Goal: Information Seeking & Learning: Learn about a topic

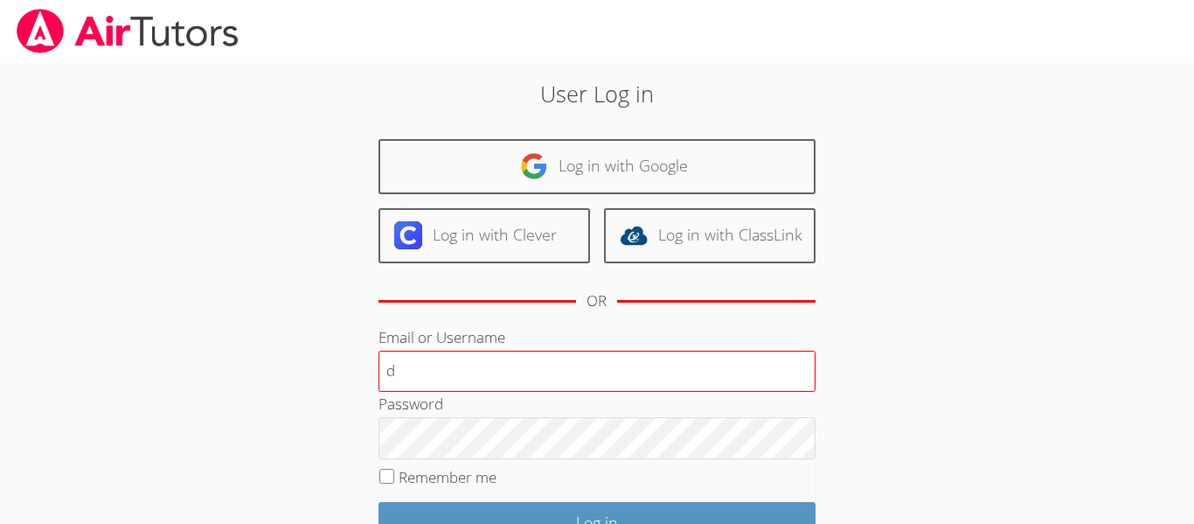
type input "[EMAIL_ADDRESS][DOMAIN_NAME]"
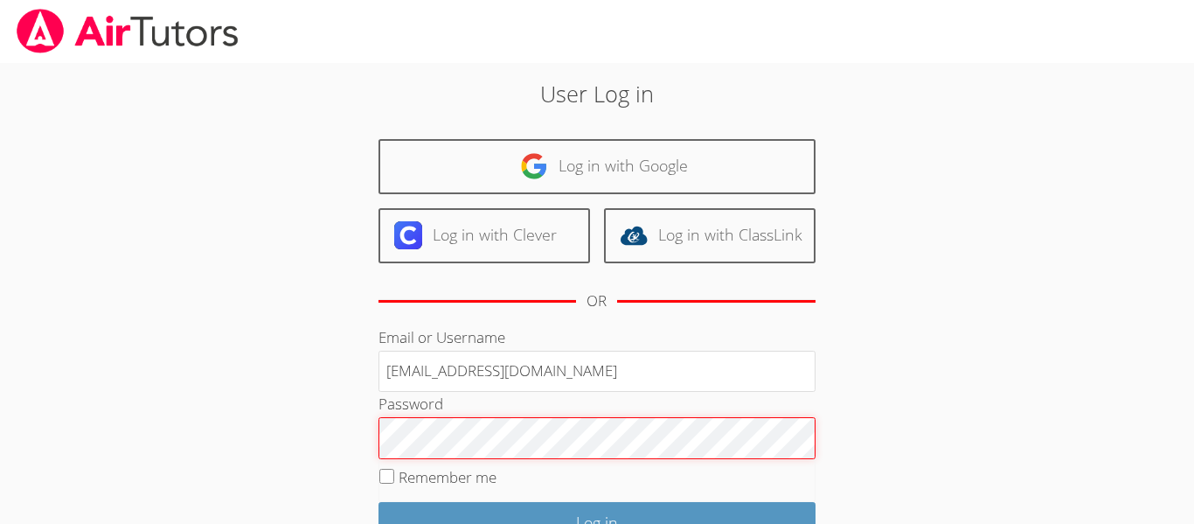
click at [379, 502] on input "Log in" at bounding box center [597, 522] width 437 height 41
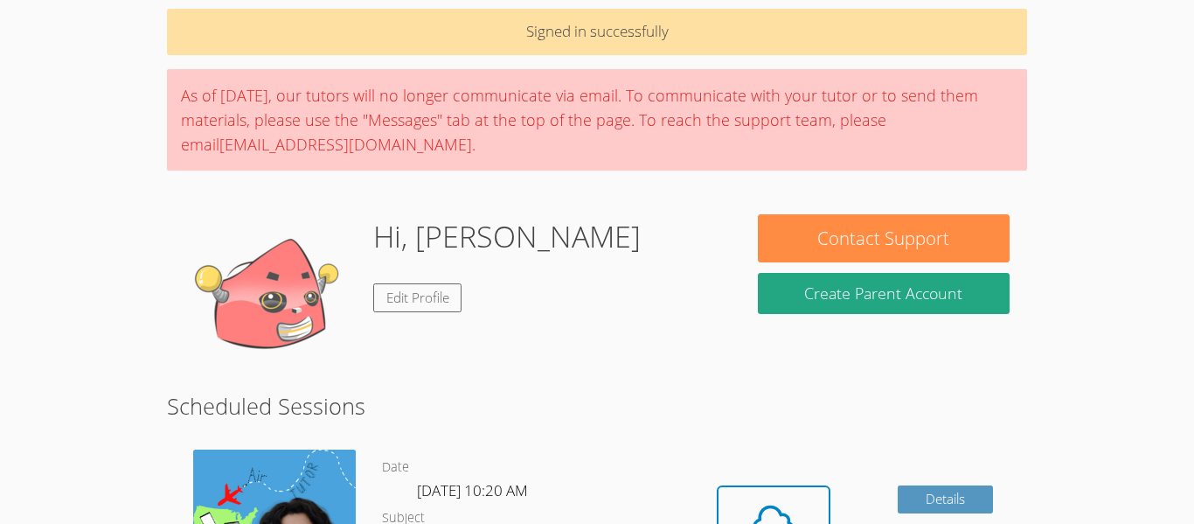
scroll to position [70, 0]
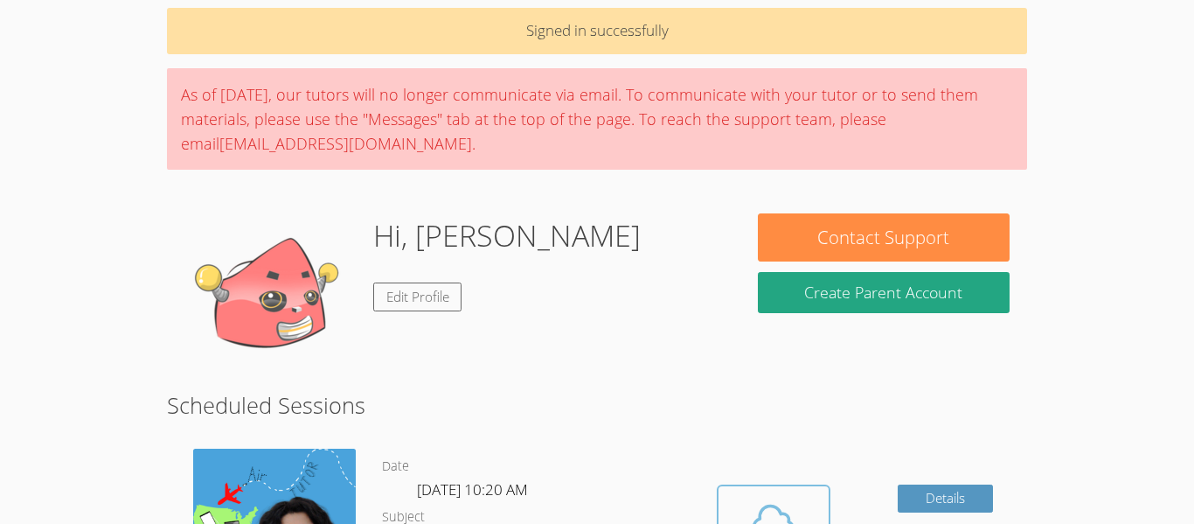
click at [765, 510] on icon at bounding box center [773, 521] width 49 height 49
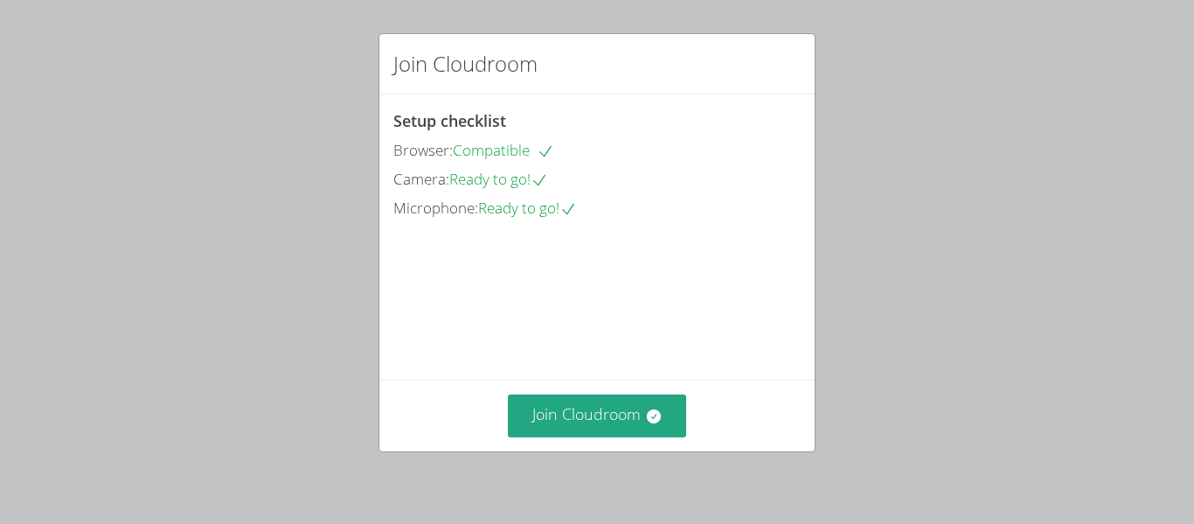
click at [676, 441] on div "Join Cloudroom" at bounding box center [596, 415] width 435 height 72
click at [667, 432] on button "Join Cloudroom" at bounding box center [597, 415] width 179 height 43
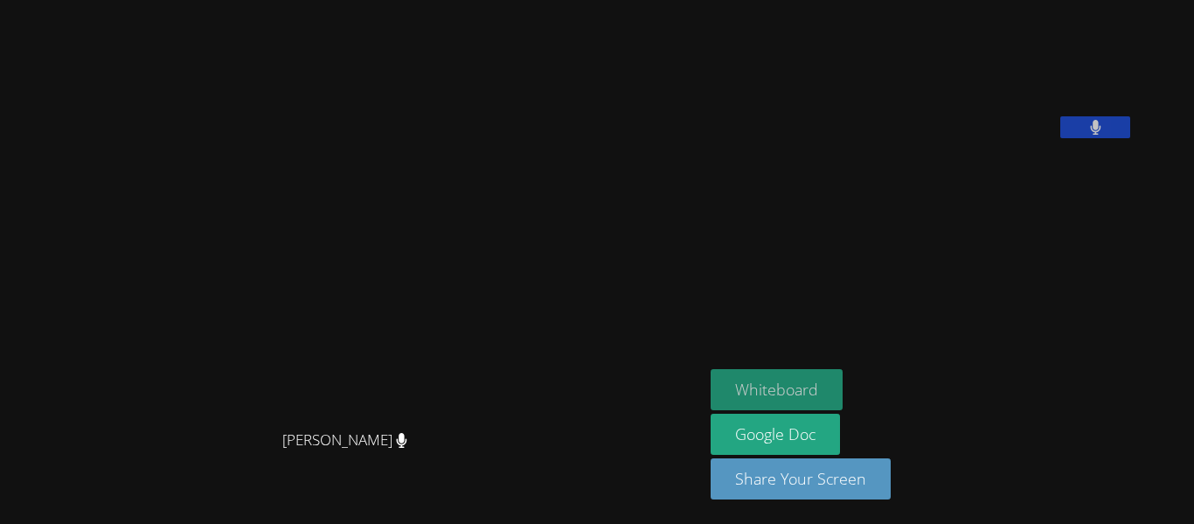
click at [843, 372] on button "Whiteboard" at bounding box center [777, 389] width 132 height 41
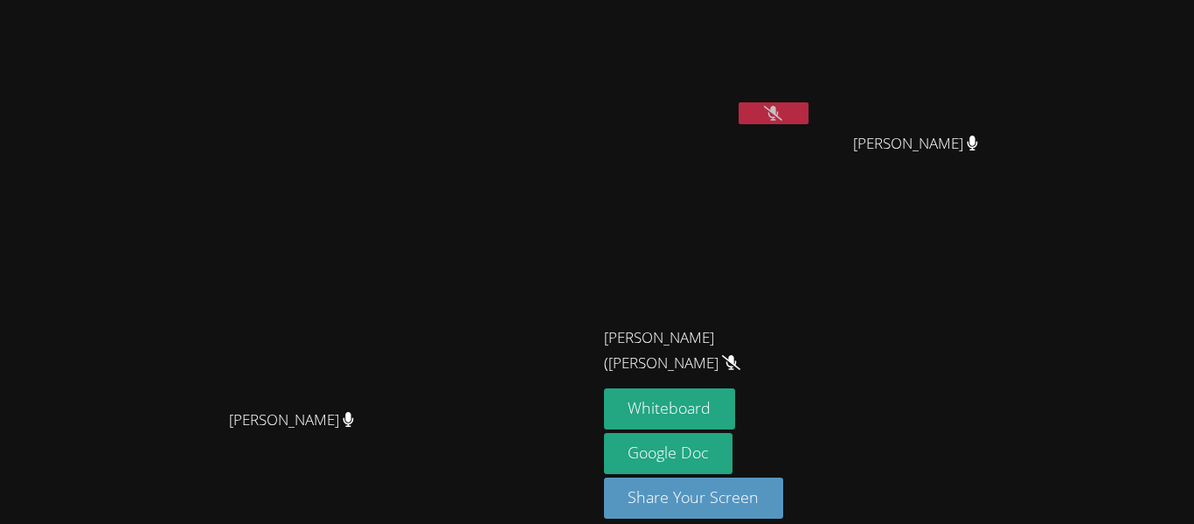
click at [783, 119] on icon at bounding box center [773, 113] width 18 height 15
click at [779, 120] on icon at bounding box center [774, 113] width 10 height 15
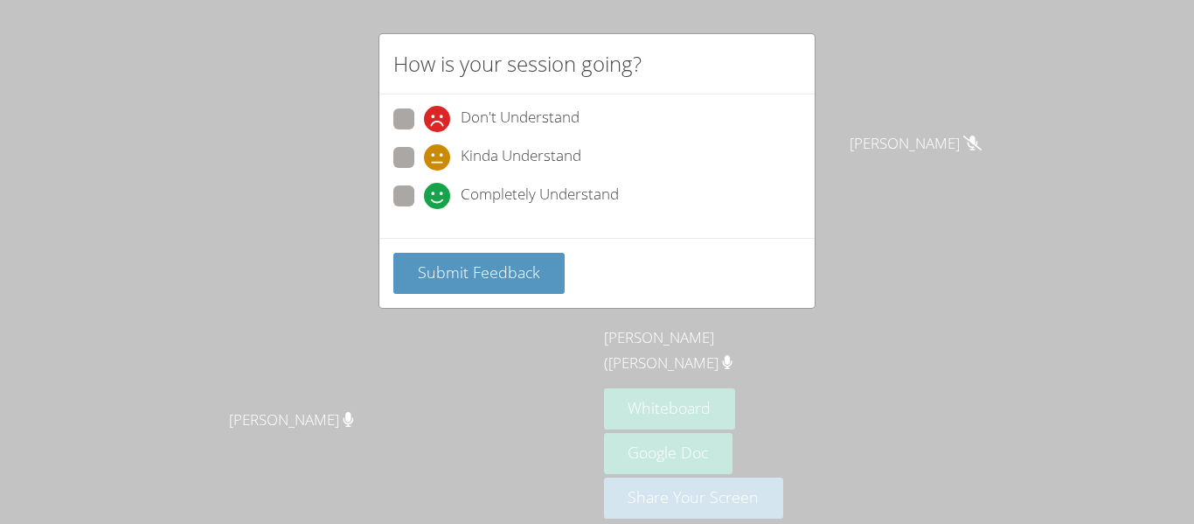
click at [494, 191] on span "Completely Understand" at bounding box center [540, 196] width 158 height 26
click at [439, 191] on input "Completely Understand" at bounding box center [431, 192] width 15 height 15
radio input "true"
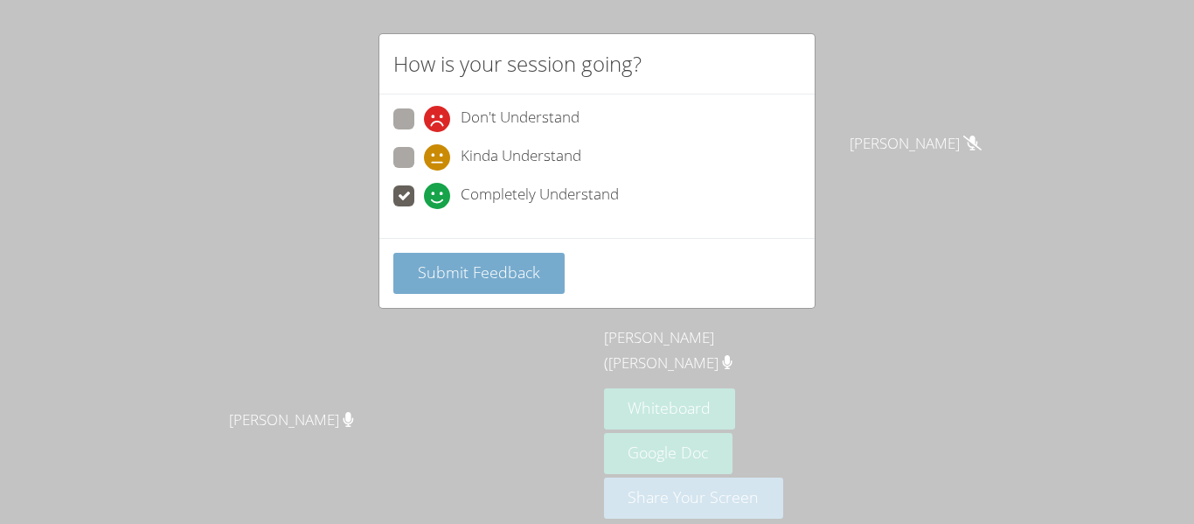
click at [486, 275] on span "Submit Feedback" at bounding box center [479, 271] width 122 height 21
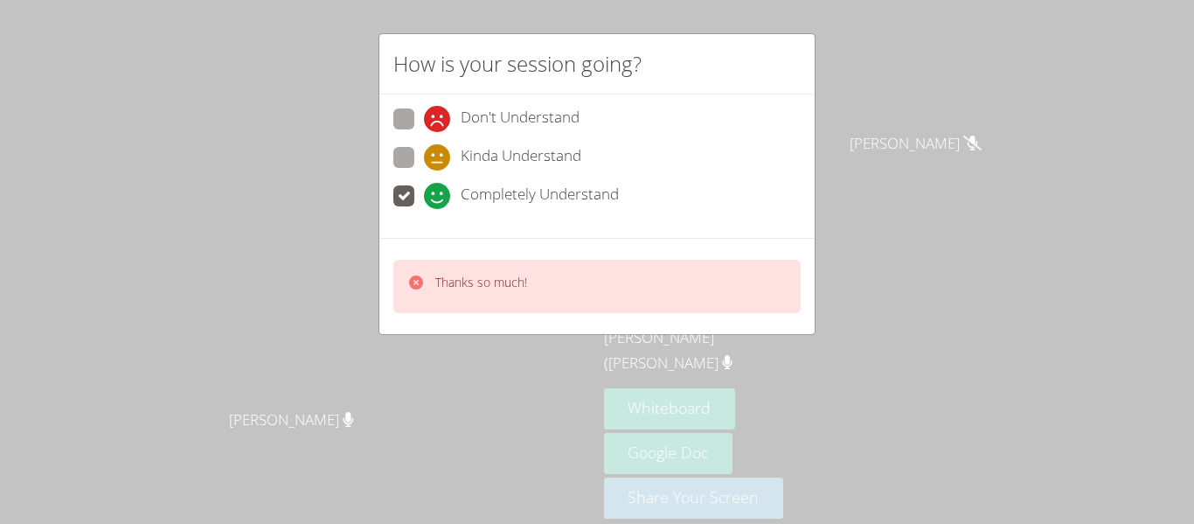
click at [486, 268] on div "Thanks so much!" at bounding box center [596, 286] width 407 height 53
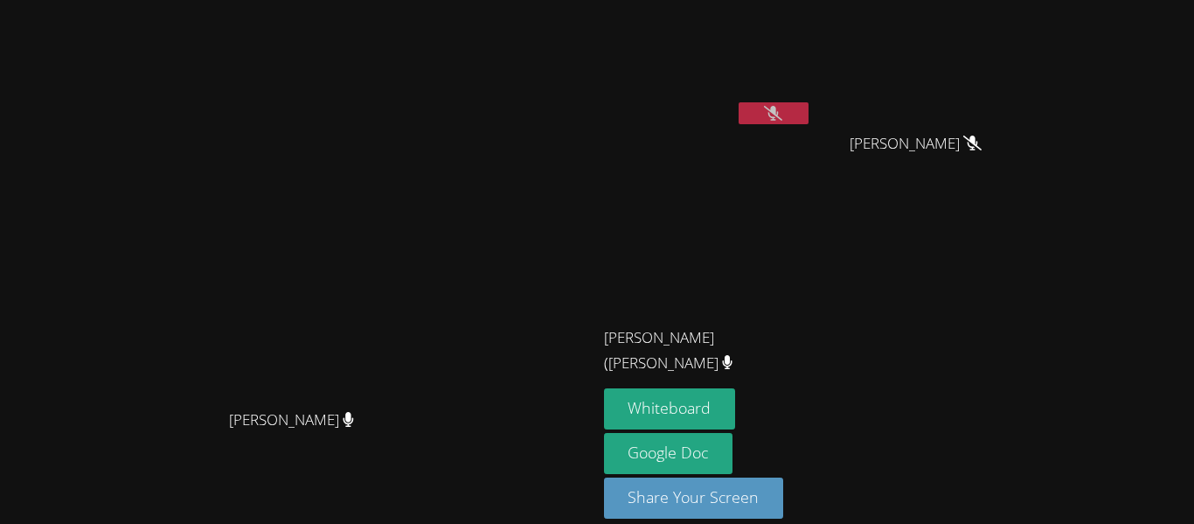
click at [809, 108] on button at bounding box center [774, 113] width 70 height 22
